Goal: Transaction & Acquisition: Purchase product/service

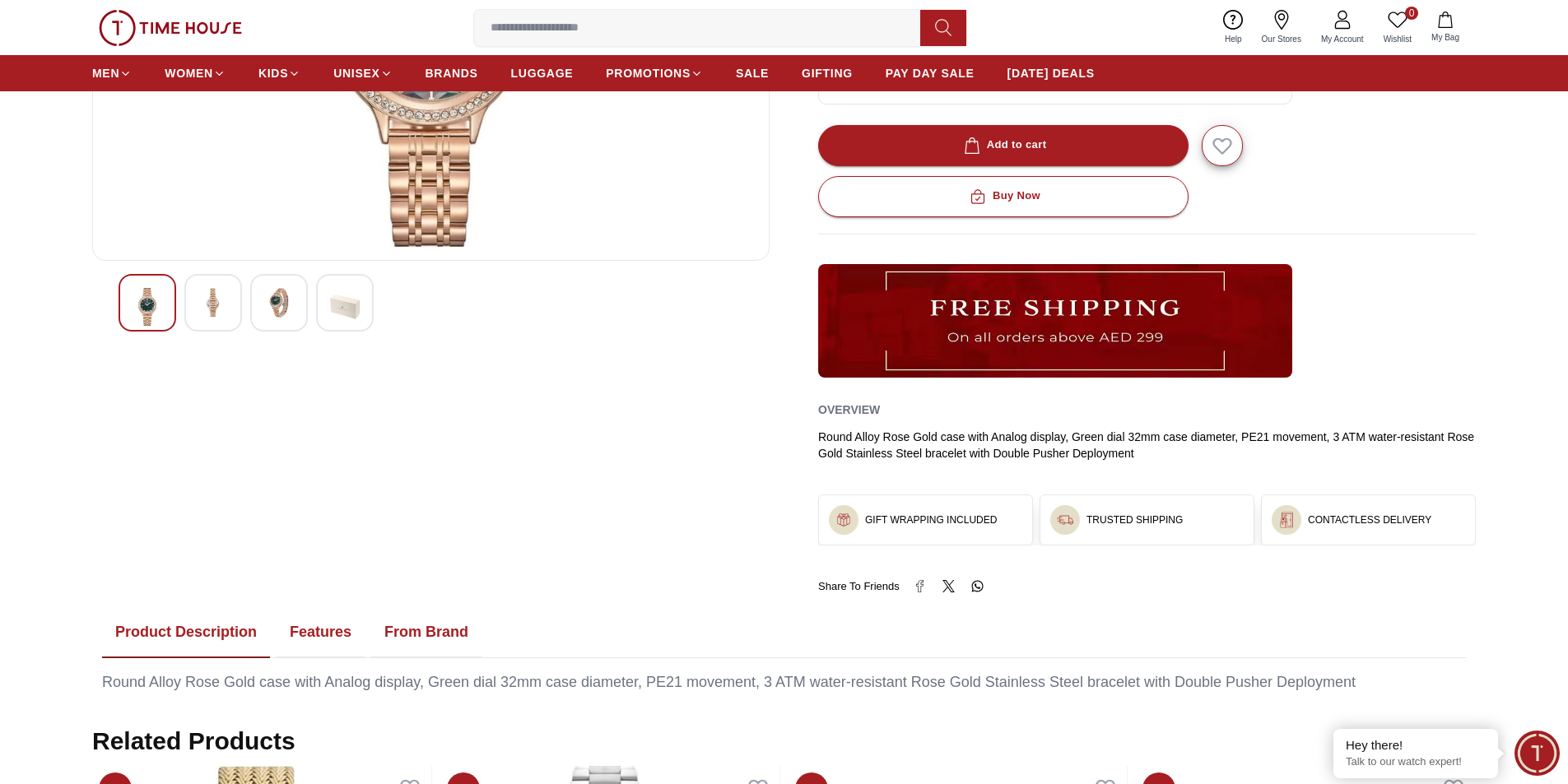
scroll to position [82, 0]
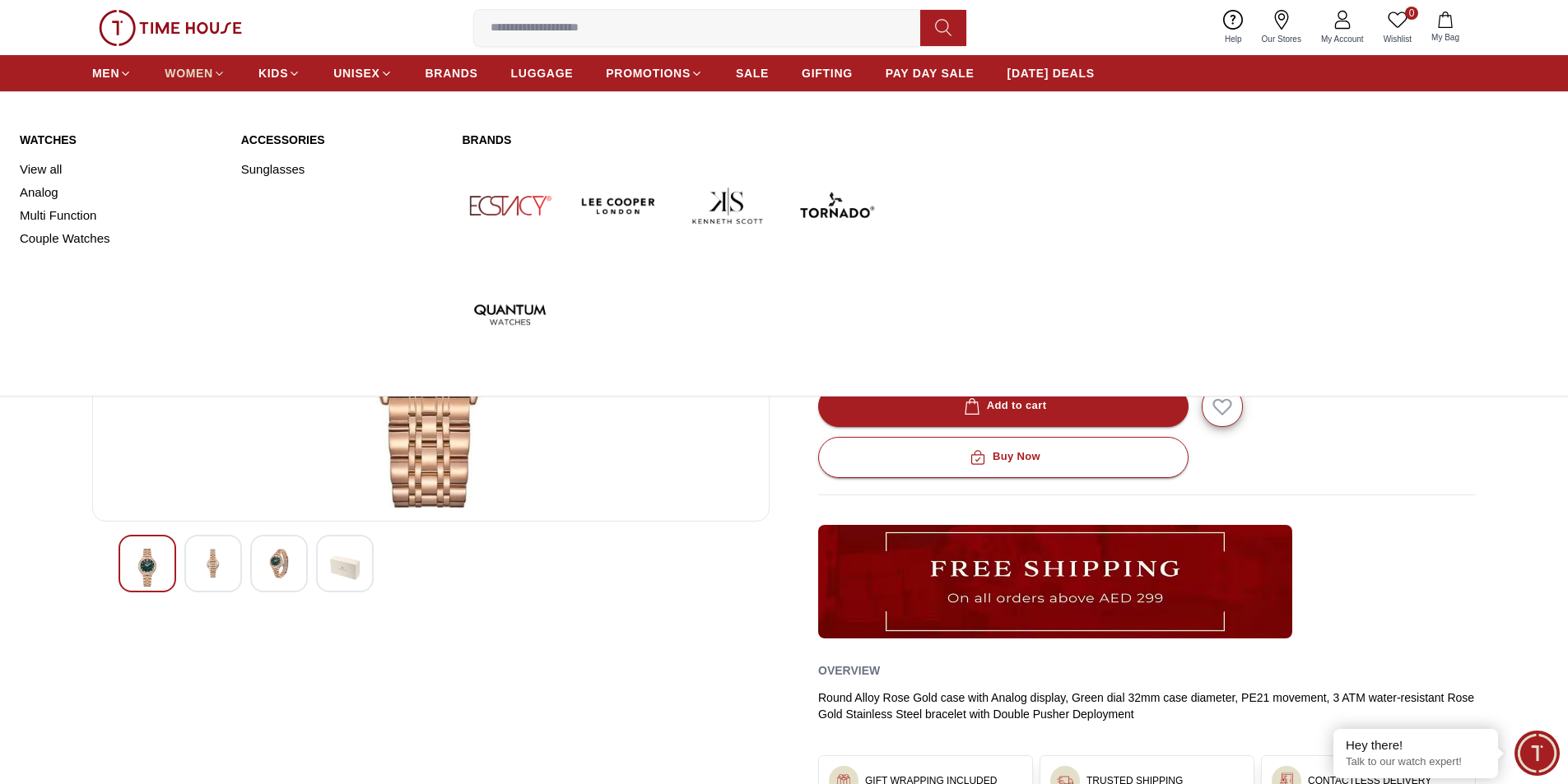
click at [186, 69] on span "WOMEN" at bounding box center [189, 73] width 48 height 17
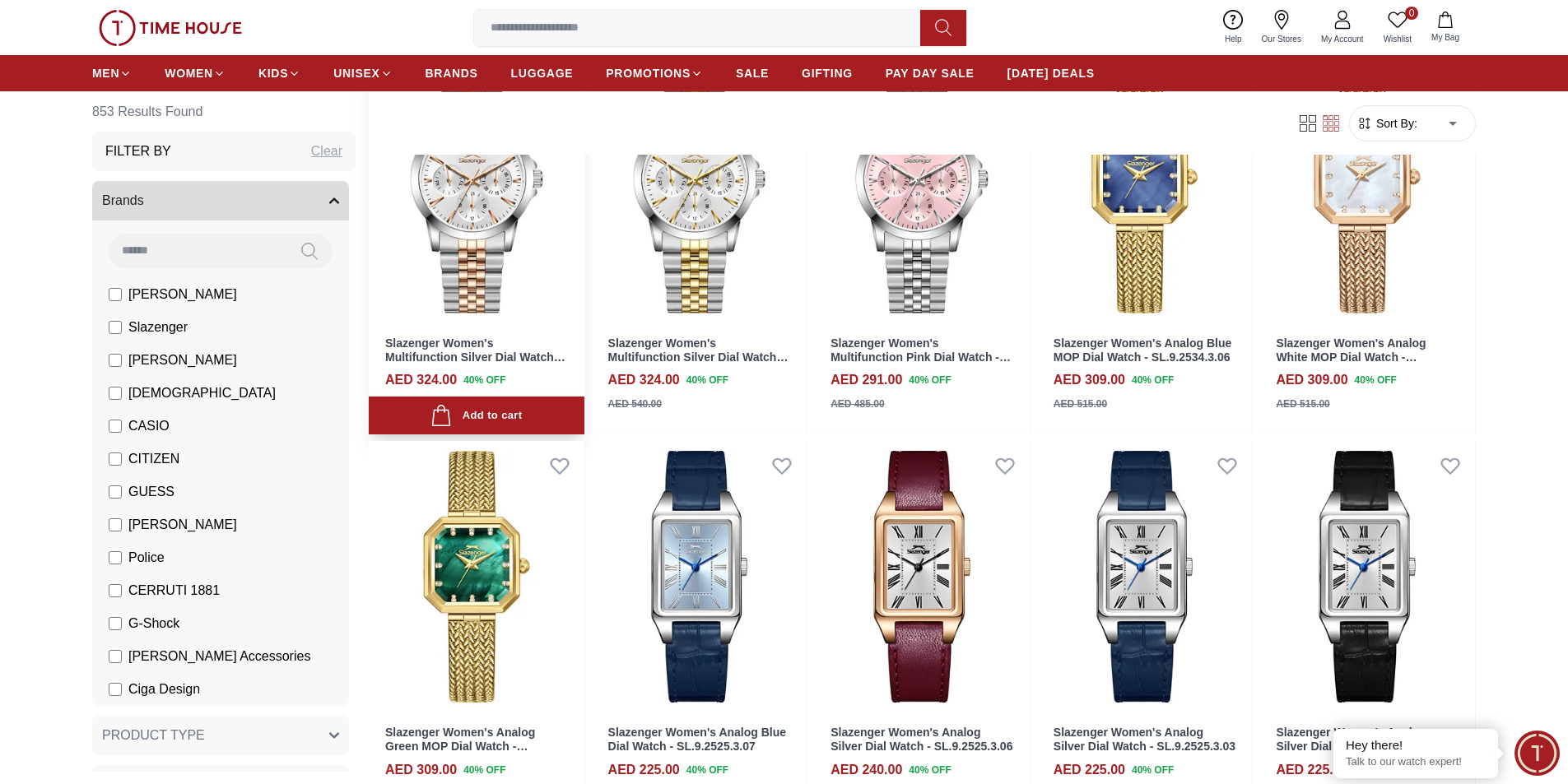
scroll to position [247, 0]
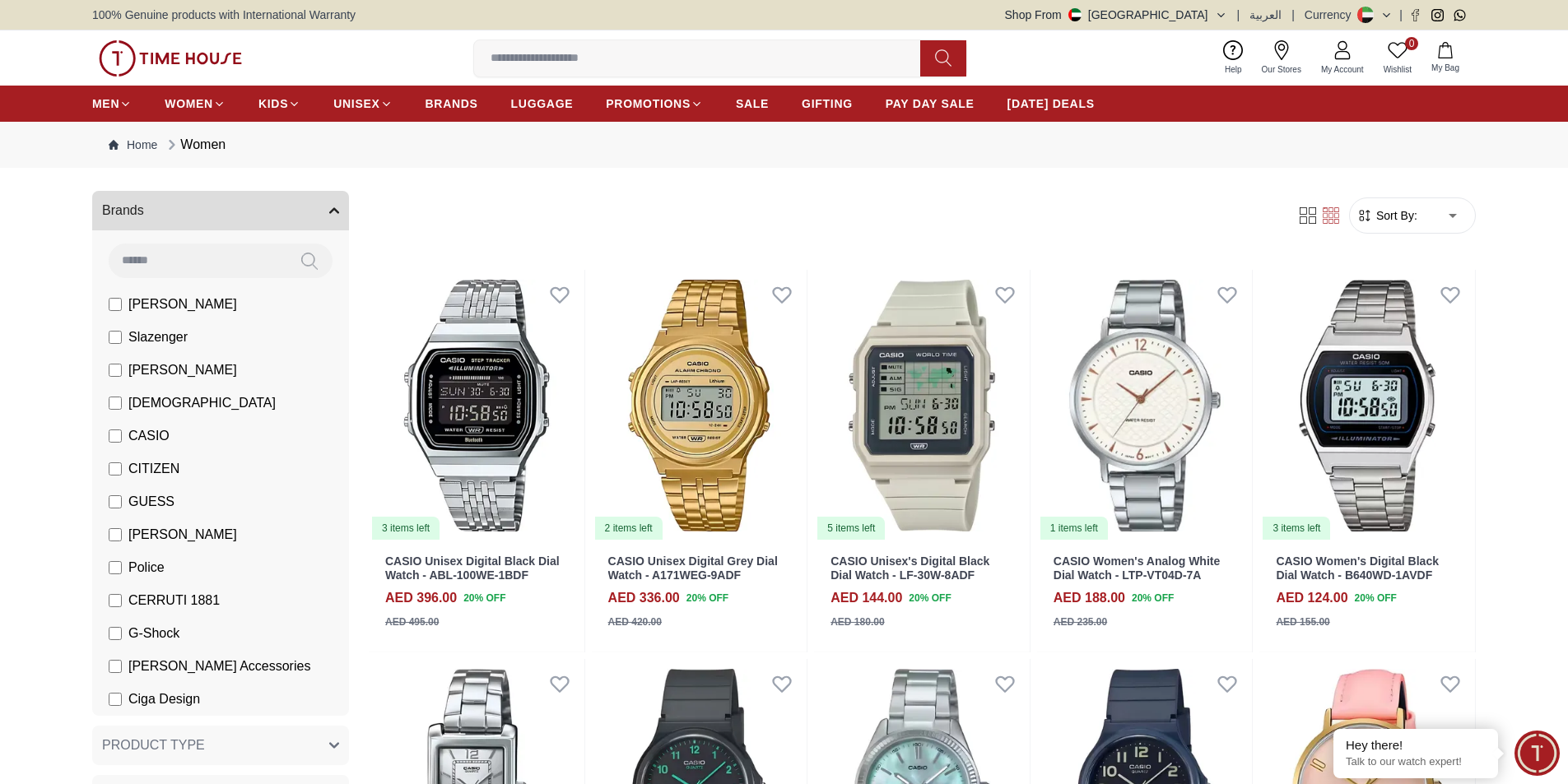
scroll to position [165, 0]
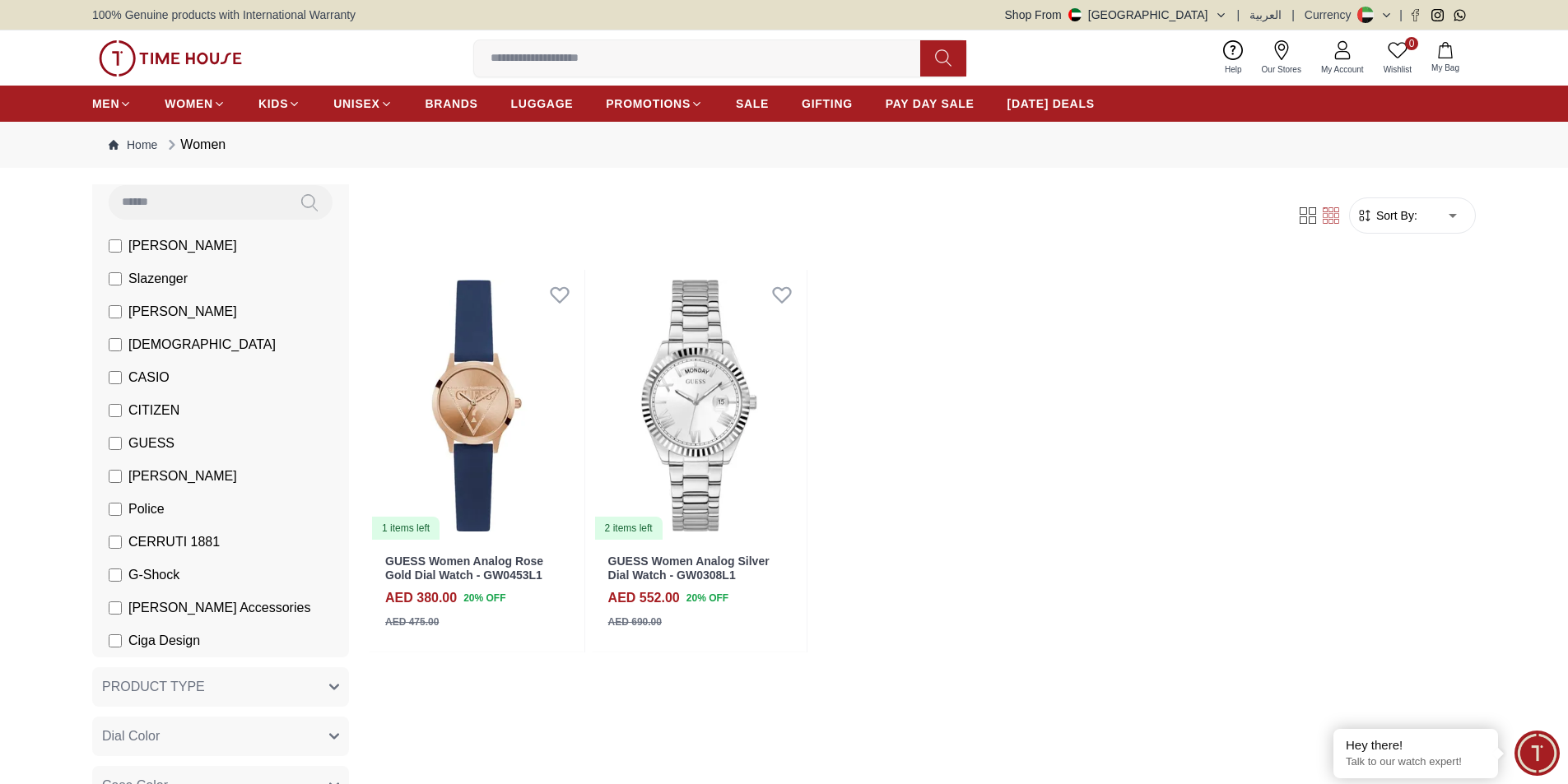
scroll to position [82, 0]
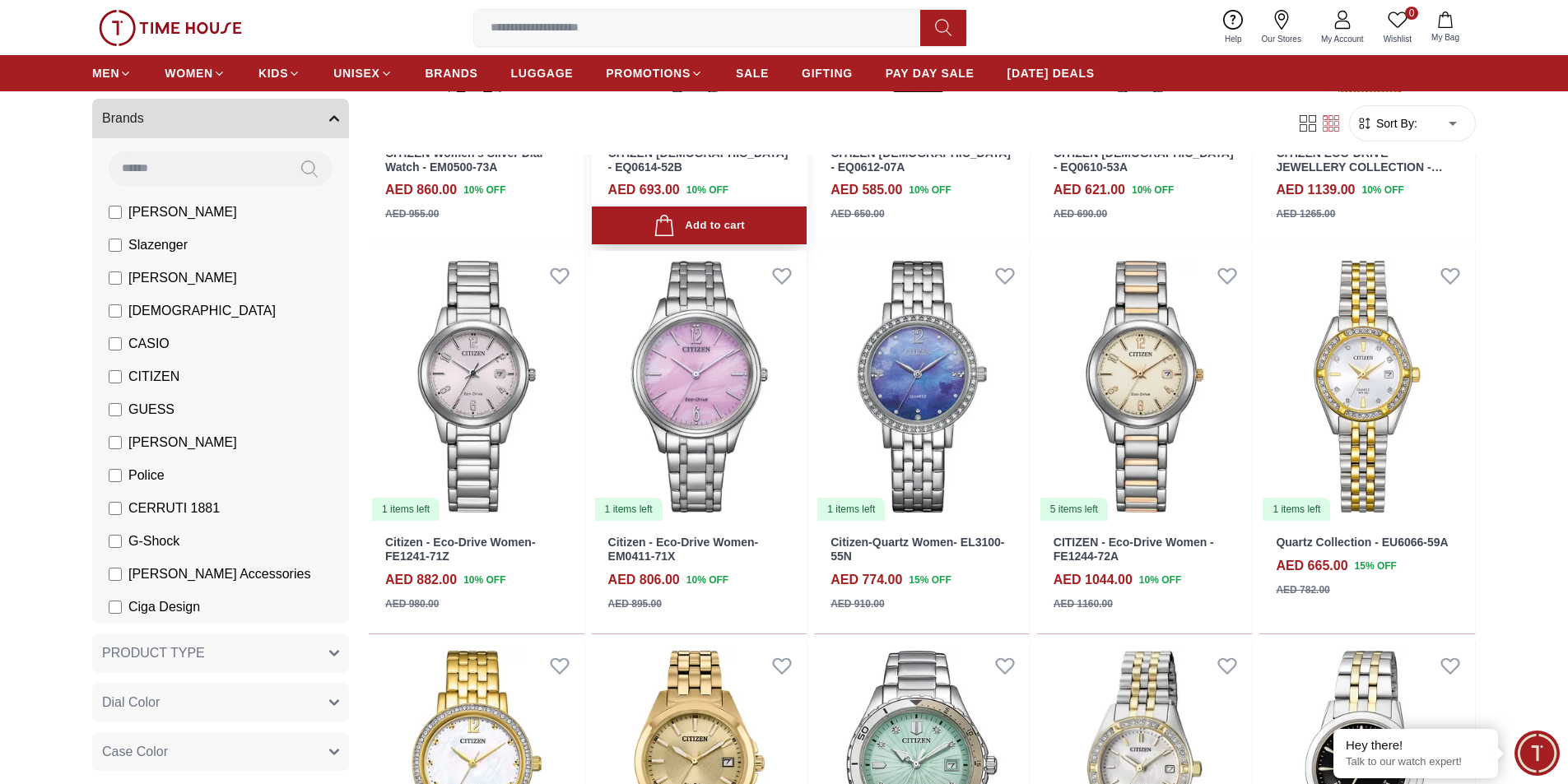
scroll to position [494, 0]
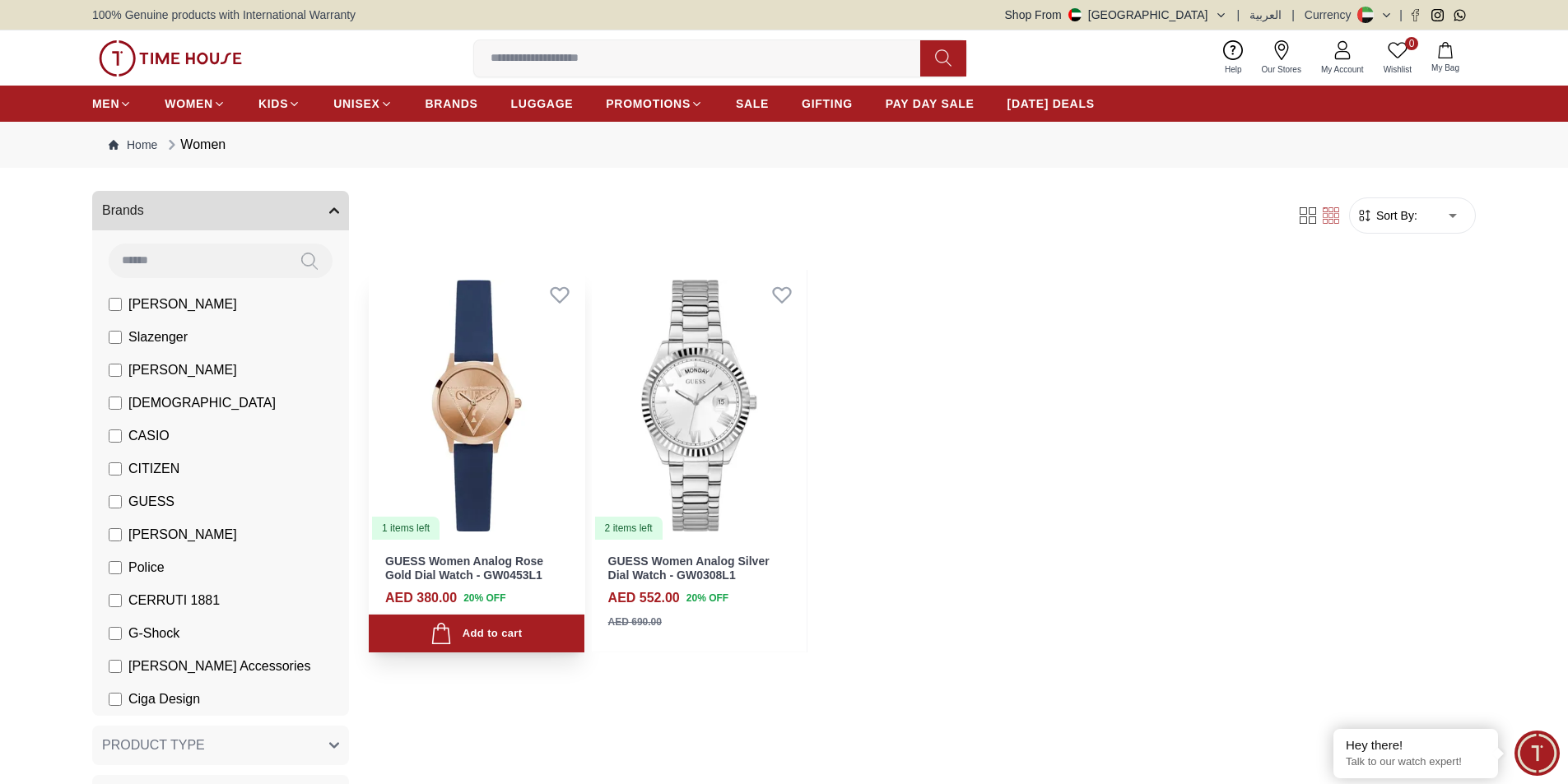
click at [492, 459] on img at bounding box center [476, 405] width 216 height 271
